Goal: Manage account settings

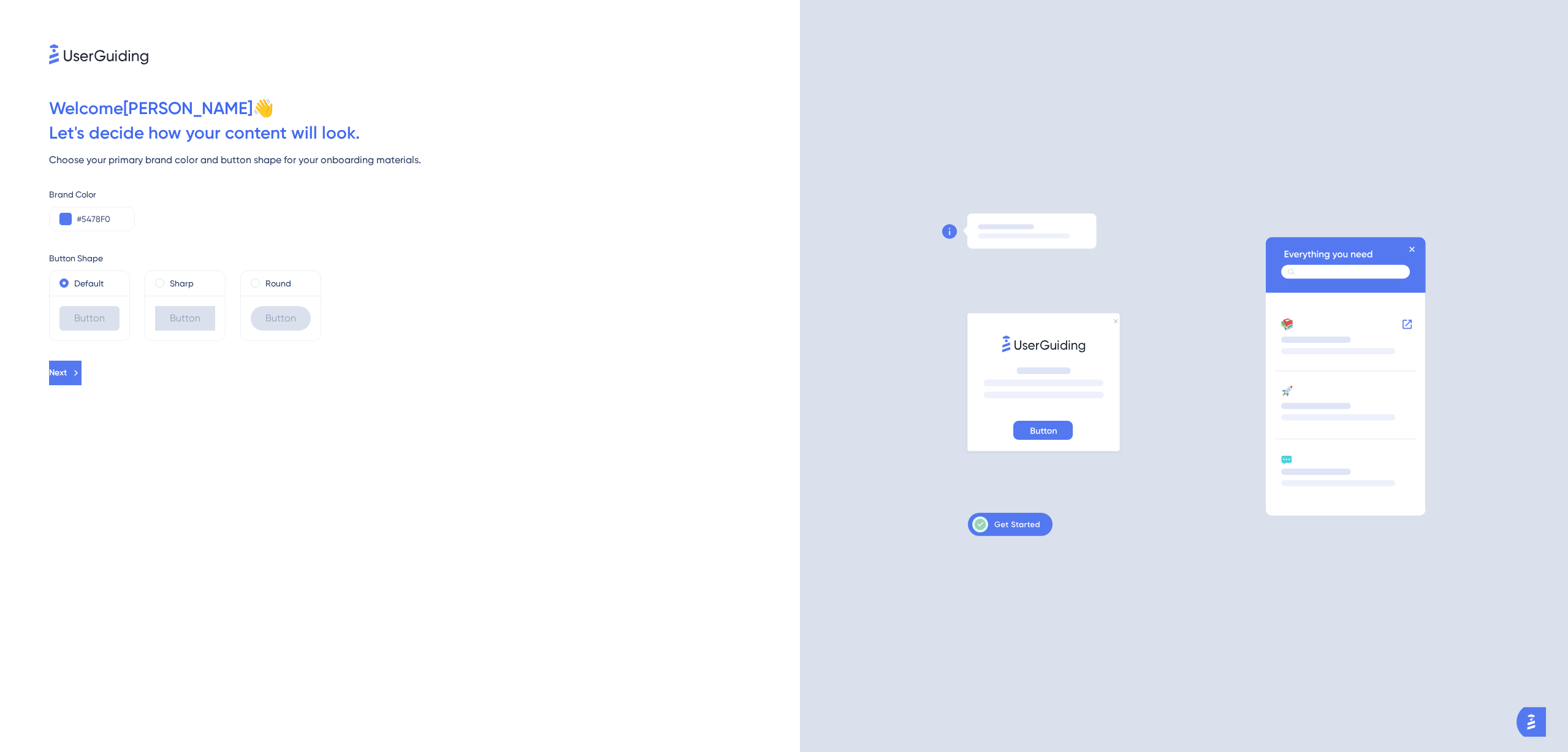
click at [346, 230] on div "Brand Color #5478F0" at bounding box center [425, 209] width 751 height 44
click at [102, 217] on input "#5478F0" at bounding box center [100, 218] width 48 height 14
paste input "144BEA"
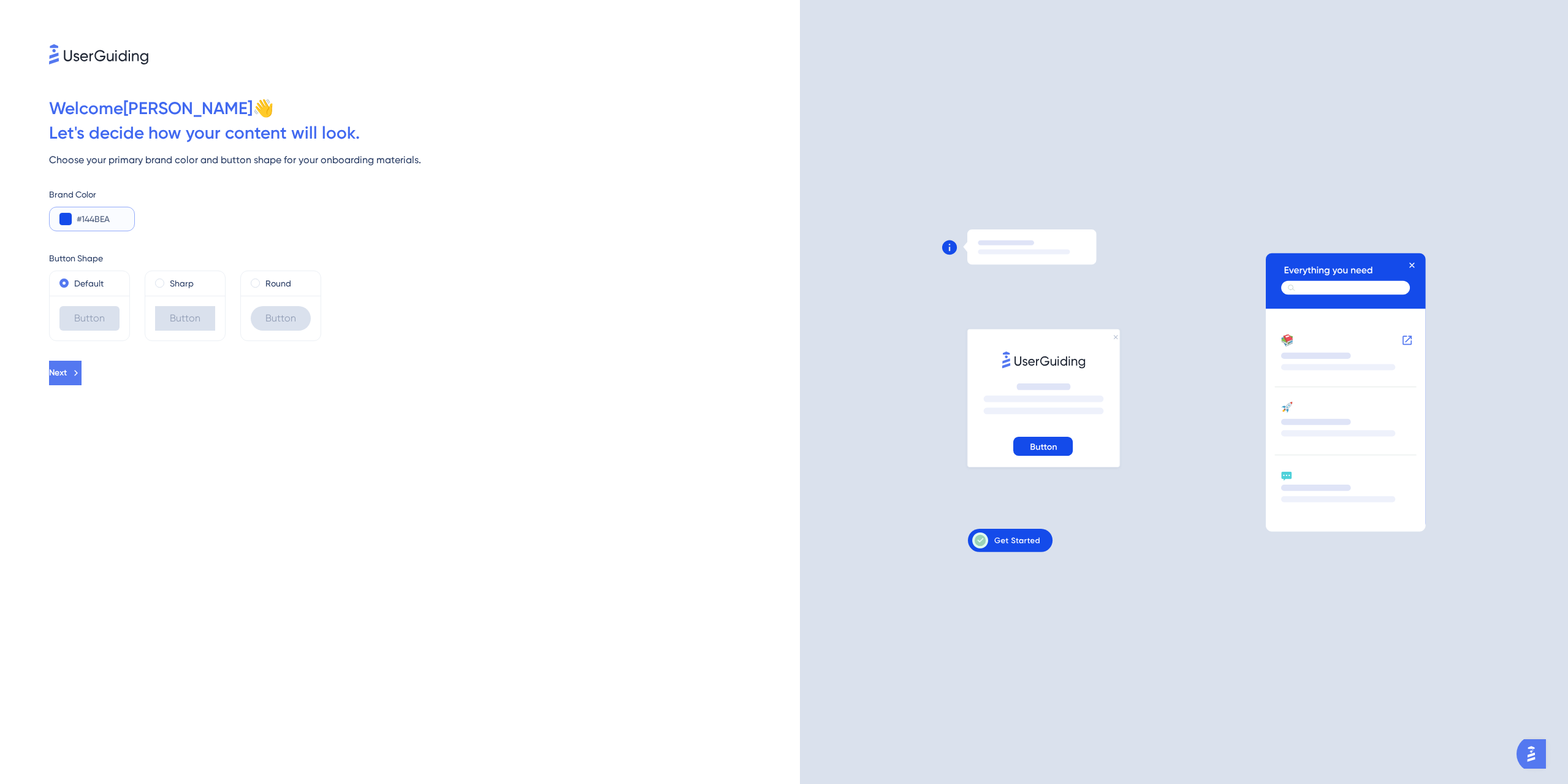
type input "#144BEA"
click at [131, 414] on div "Welcome [PERSON_NAME] 👋 Let ' s decide how your content will look. Choose your …" at bounding box center [400, 392] width 800 height 784
click at [166, 323] on div "Button" at bounding box center [185, 318] width 60 height 24
click at [227, 324] on div "Default Button Sharp Button Round Button" at bounding box center [425, 305] width 751 height 70
click at [255, 327] on div "Button" at bounding box center [281, 318] width 60 height 24
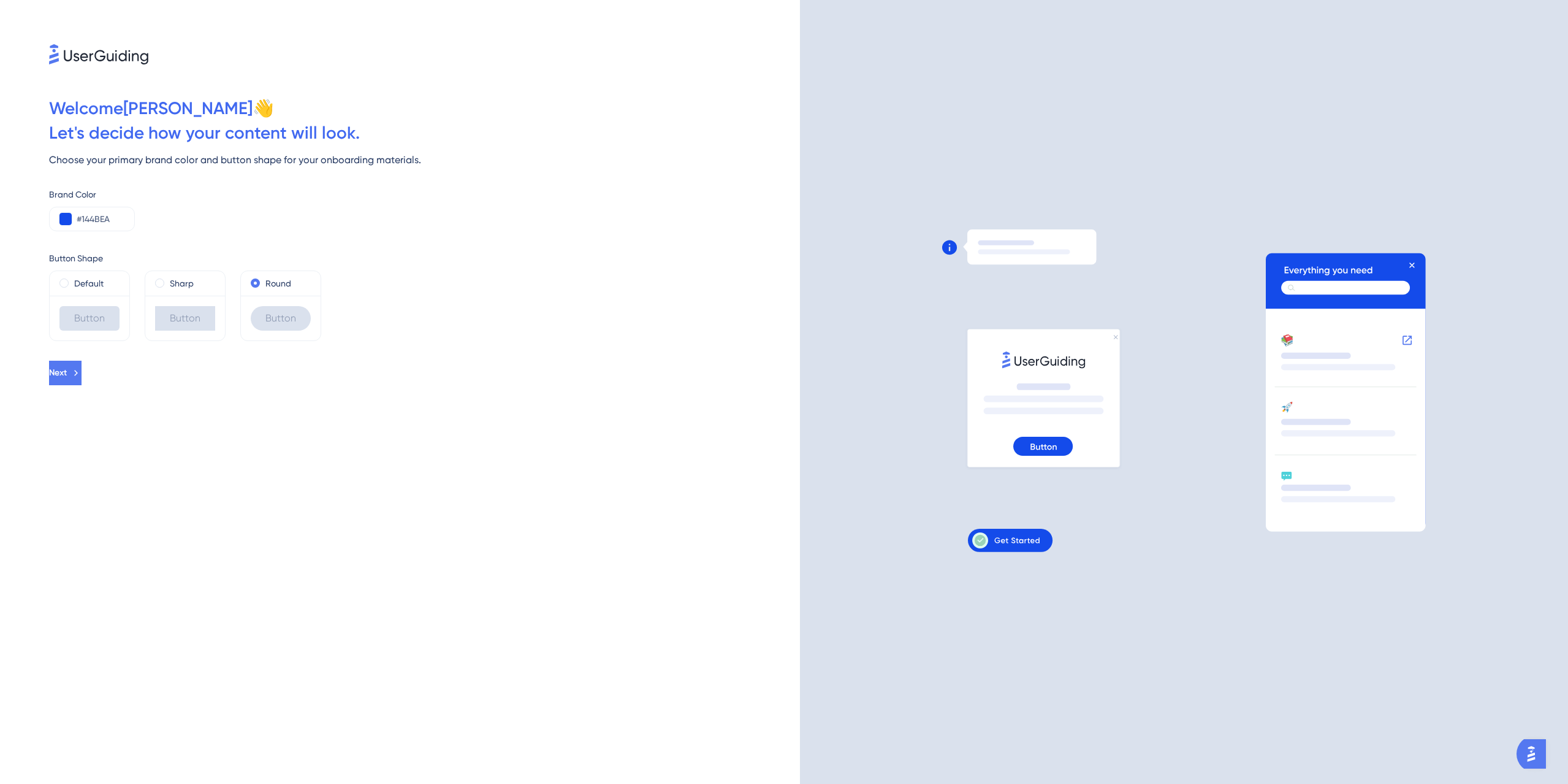
click at [97, 324] on div "Button" at bounding box center [90, 318] width 60 height 24
click at [66, 377] on span "Next" at bounding box center [58, 373] width 18 height 14
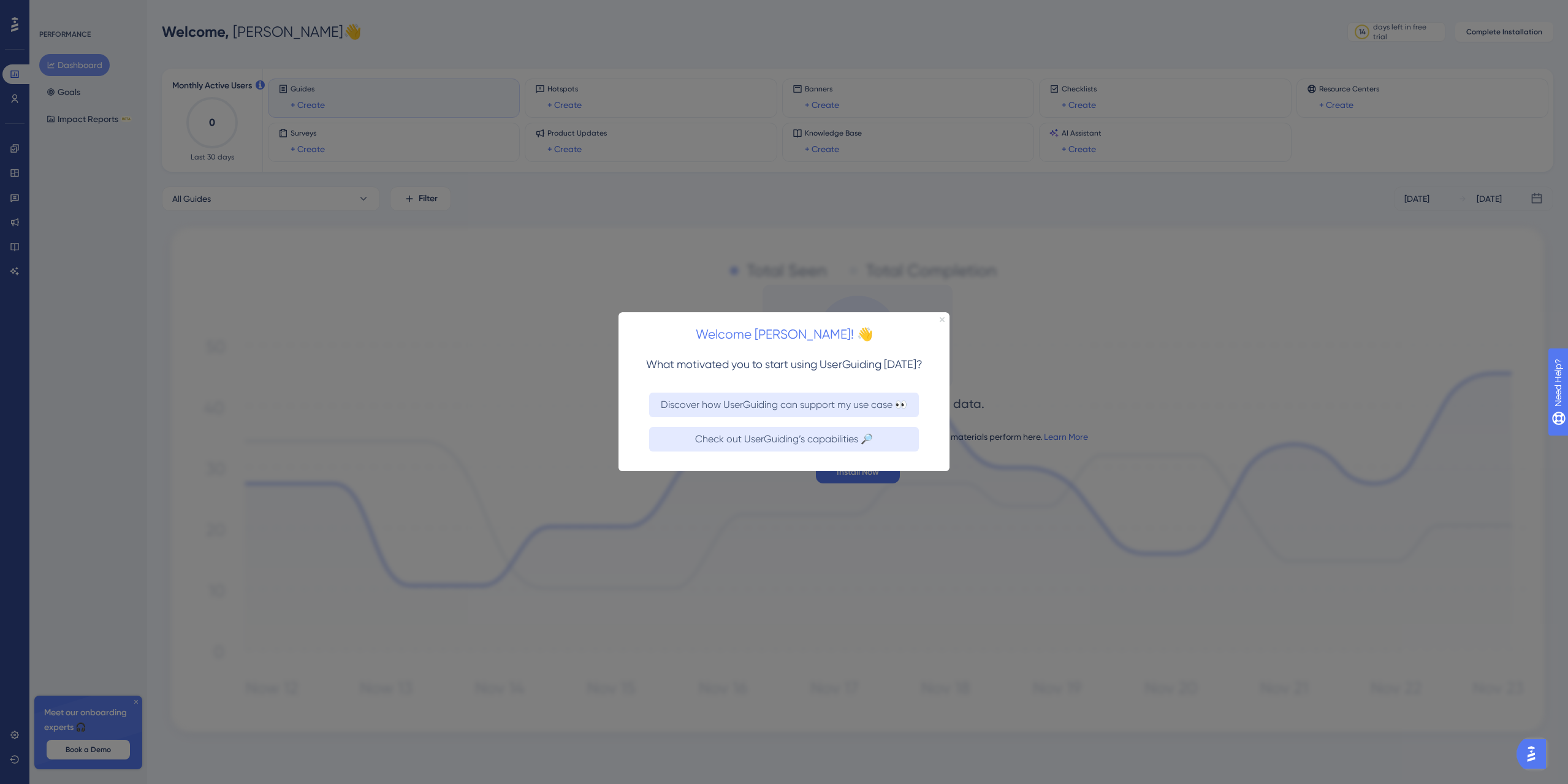
click at [942, 320] on icon "Close Preview" at bounding box center [942, 319] width 5 height 5
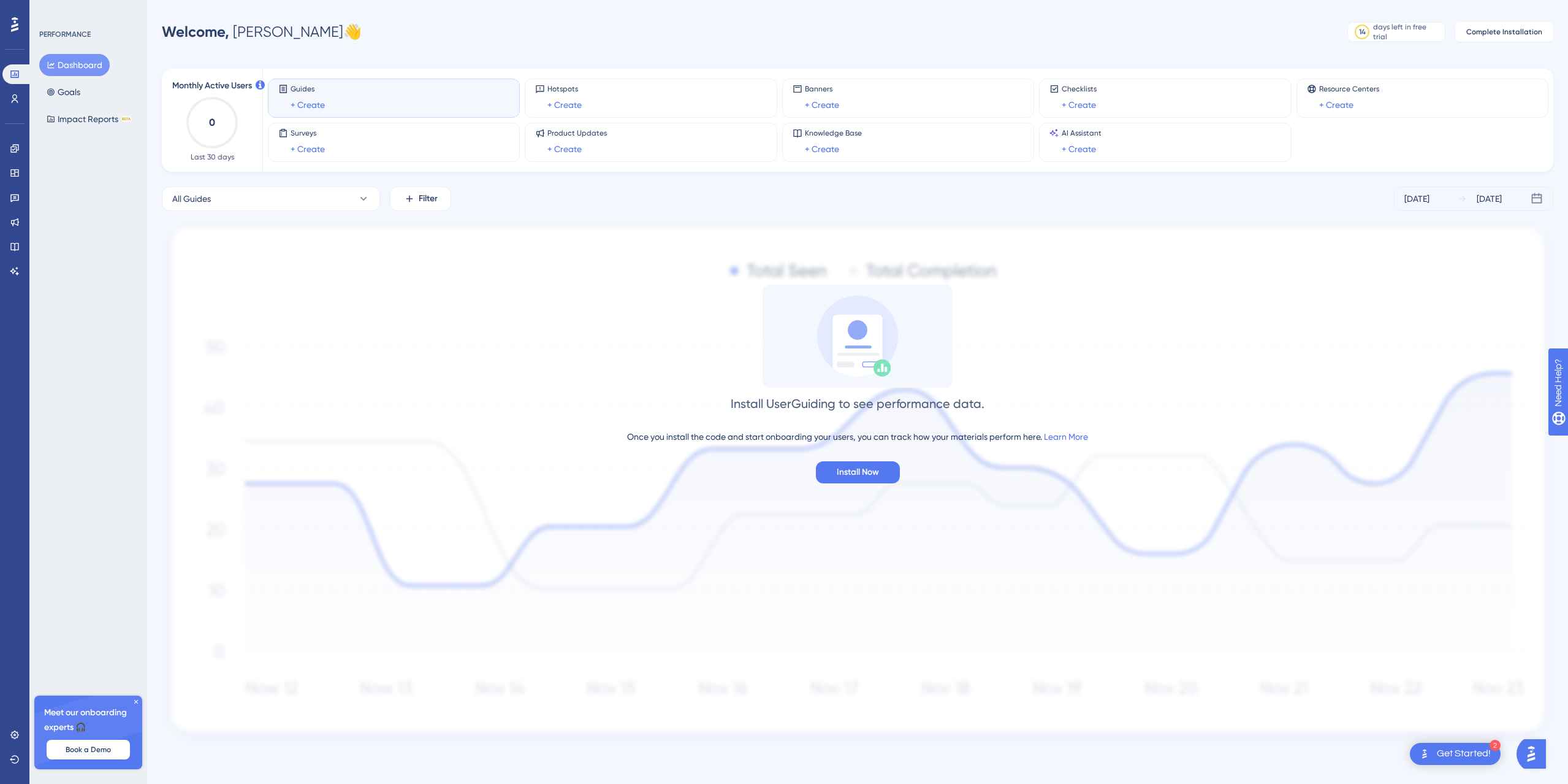
click at [137, 704] on icon at bounding box center [136, 702] width 8 height 8
click at [853, 466] on span "Install Now" at bounding box center [858, 472] width 42 height 14
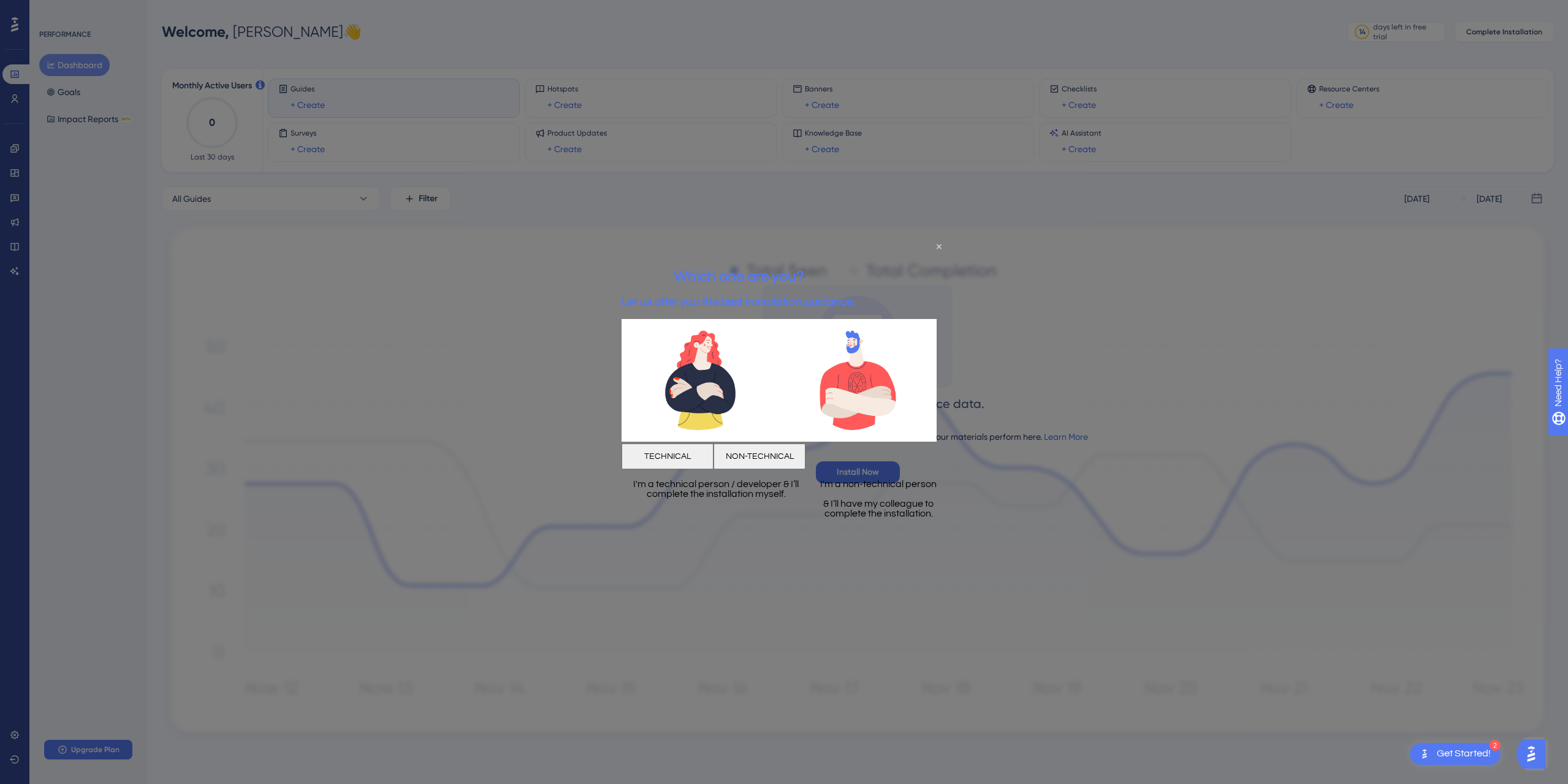
click at [706, 443] on button "TECHNICAL" at bounding box center [668, 456] width 92 height 26
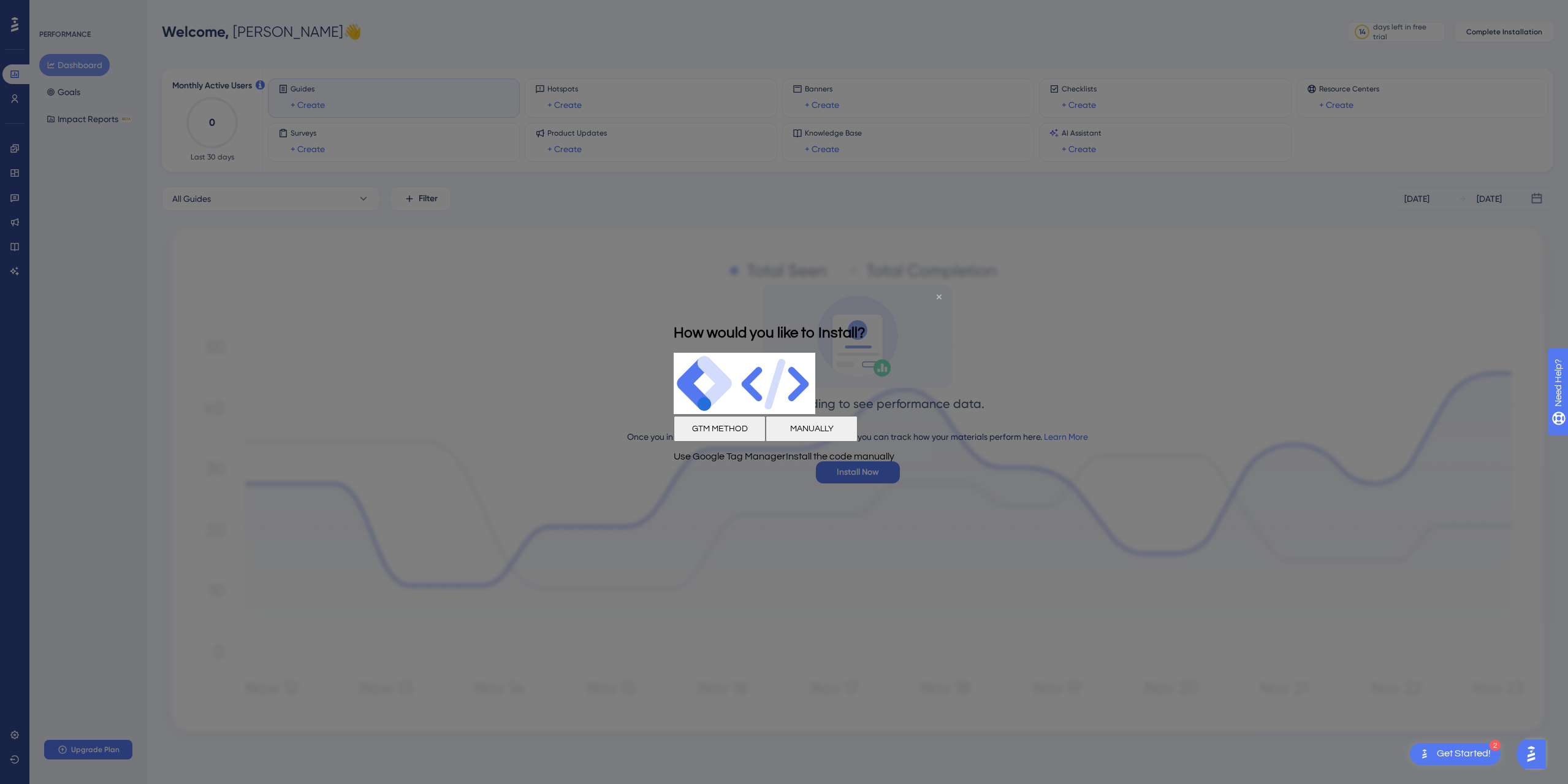
click at [941, 297] on icon "Close Preview" at bounding box center [939, 296] width 5 height 5
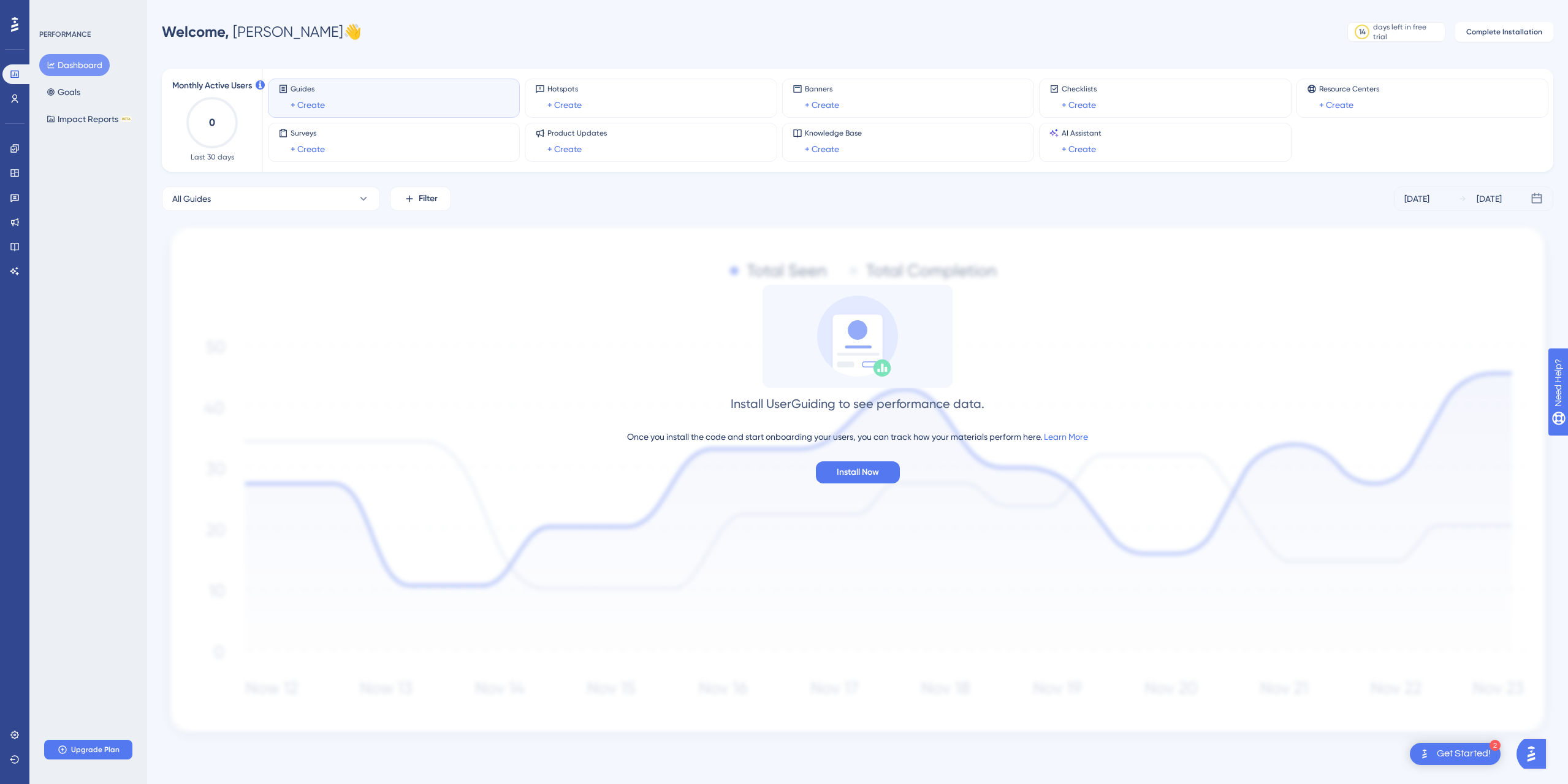
click at [257, 355] on div "Install UserGuiding to see performance data. Once you install the code and star…" at bounding box center [858, 383] width 1392 height 199
